Goal: Check status

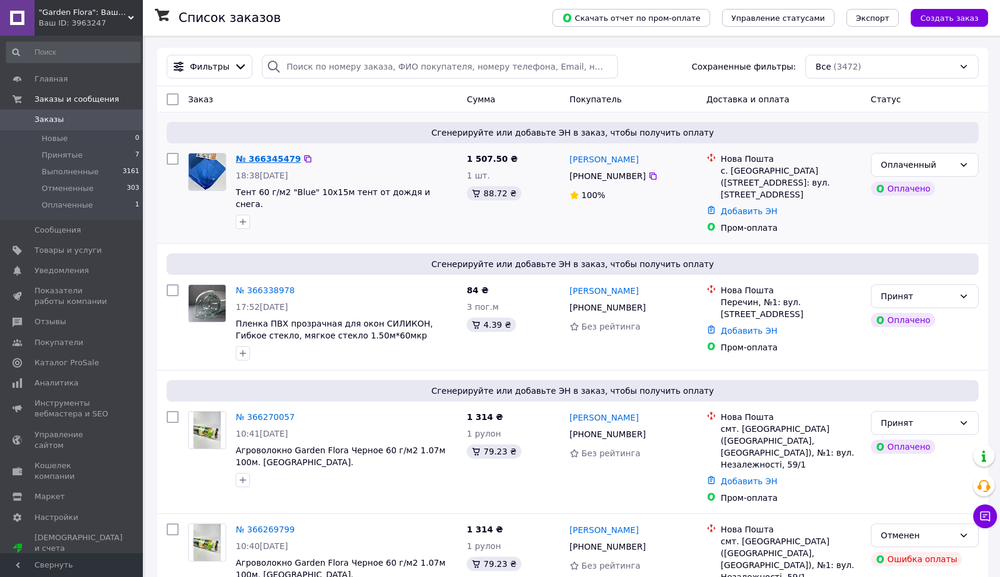
click at [271, 158] on link "№ 366345479" at bounding box center [268, 159] width 65 height 10
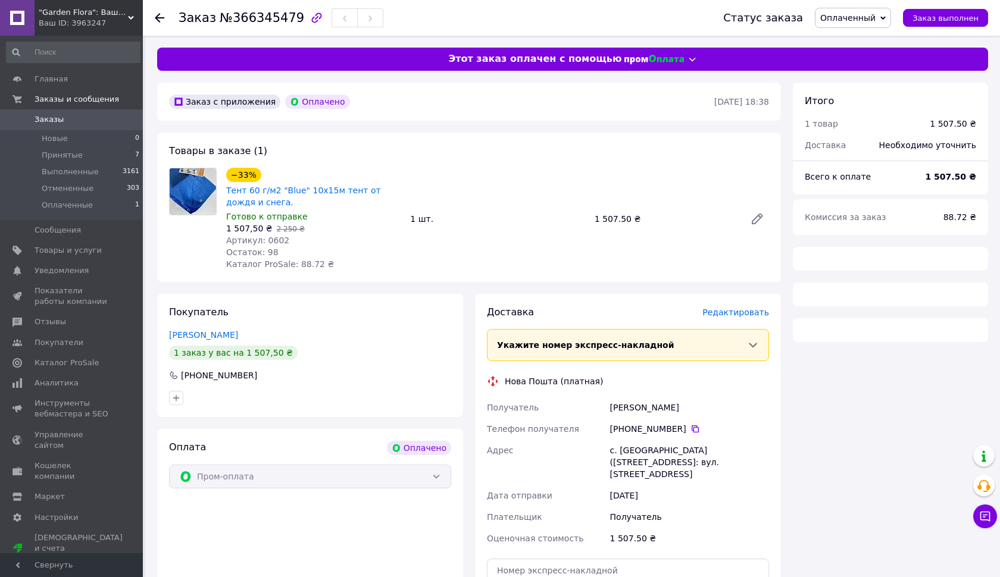
click at [246, 17] on span "№366345479" at bounding box center [262, 18] width 84 height 14
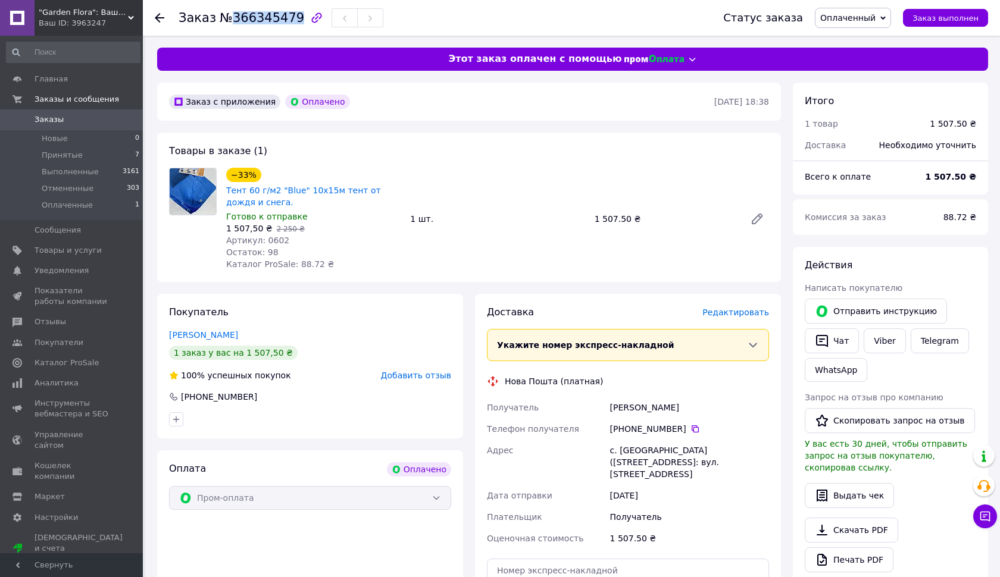
click at [246, 17] on span "№366345479" at bounding box center [262, 18] width 84 height 14
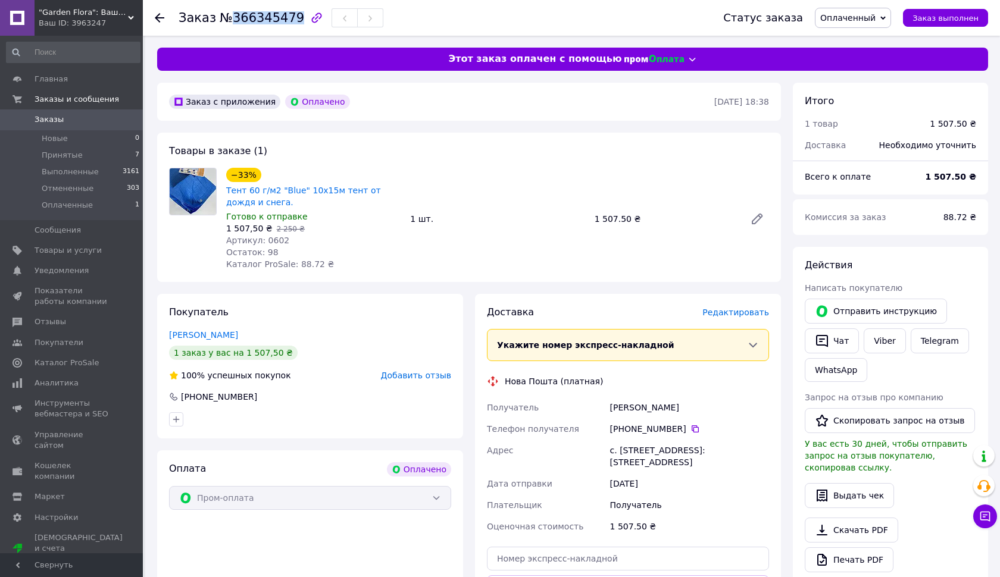
copy span "366345479"
click at [691, 430] on icon at bounding box center [695, 429] width 10 height 10
click at [633, 406] on div "[PERSON_NAME]" at bounding box center [690, 407] width 164 height 21
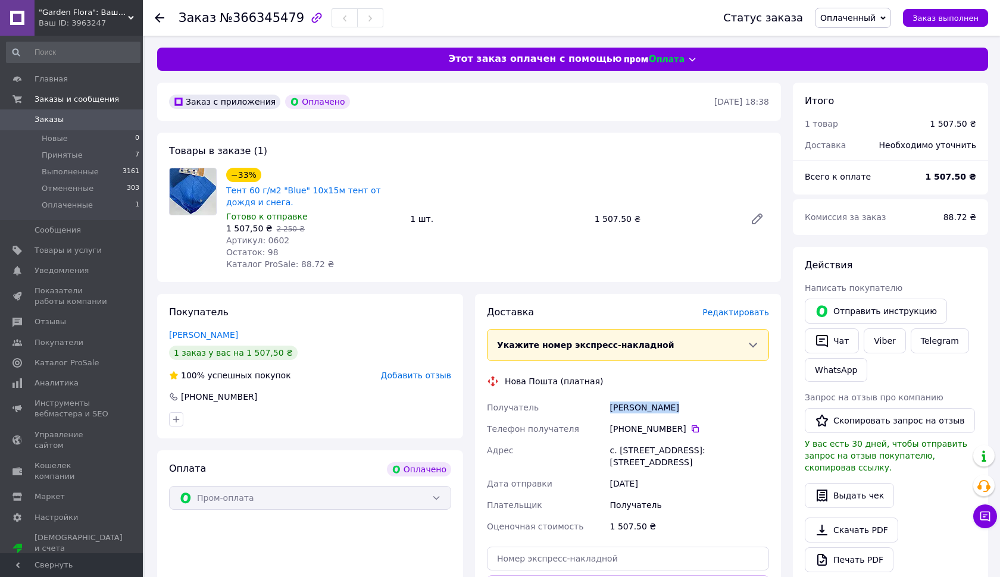
click at [633, 406] on div "[PERSON_NAME]" at bounding box center [690, 407] width 164 height 21
copy div "[PERSON_NAME]"
click at [614, 451] on div "с. [STREET_ADDRESS]: [STREET_ADDRESS]" at bounding box center [690, 456] width 164 height 33
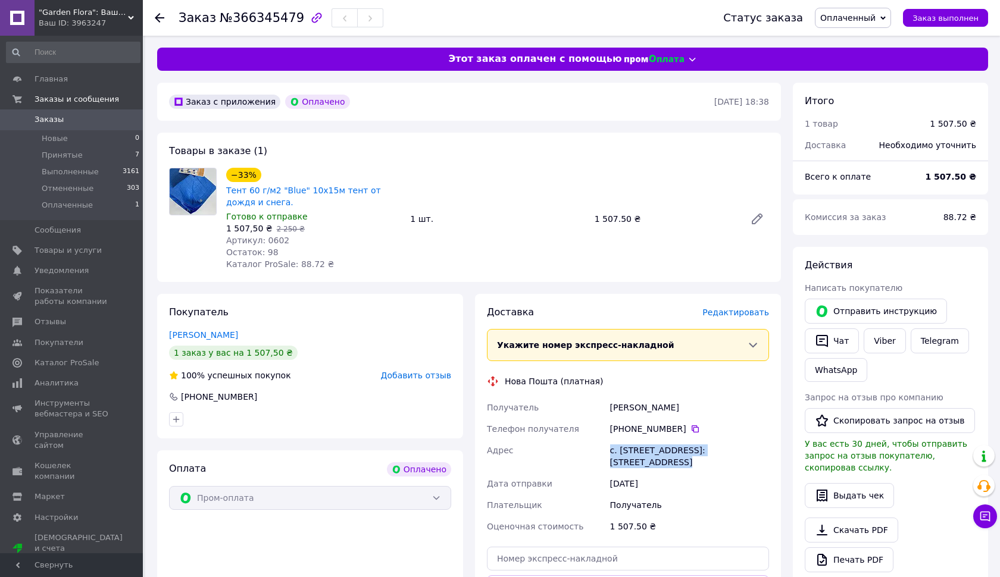
copy div "с. [STREET_ADDRESS]: [STREET_ADDRESS]"
click at [847, 15] on span "Оплаченный" at bounding box center [847, 18] width 55 height 10
click at [848, 42] on li "Принят" at bounding box center [852, 42] width 75 height 18
